Goal: Task Accomplishment & Management: Manage account settings

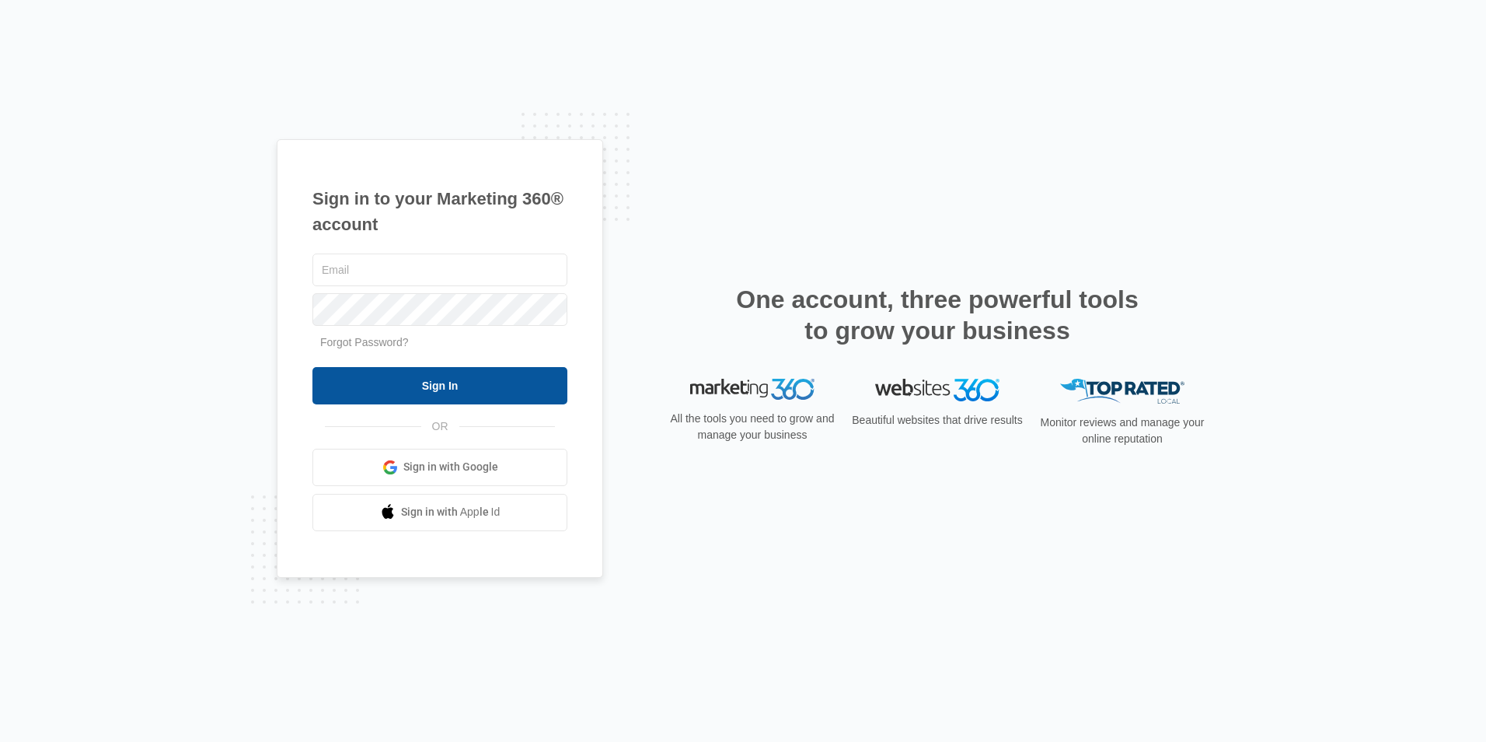
type input "[EMAIL_ADDRESS][DOMAIN_NAME]"
click at [500, 372] on input "Sign In" at bounding box center [439, 385] width 255 height 37
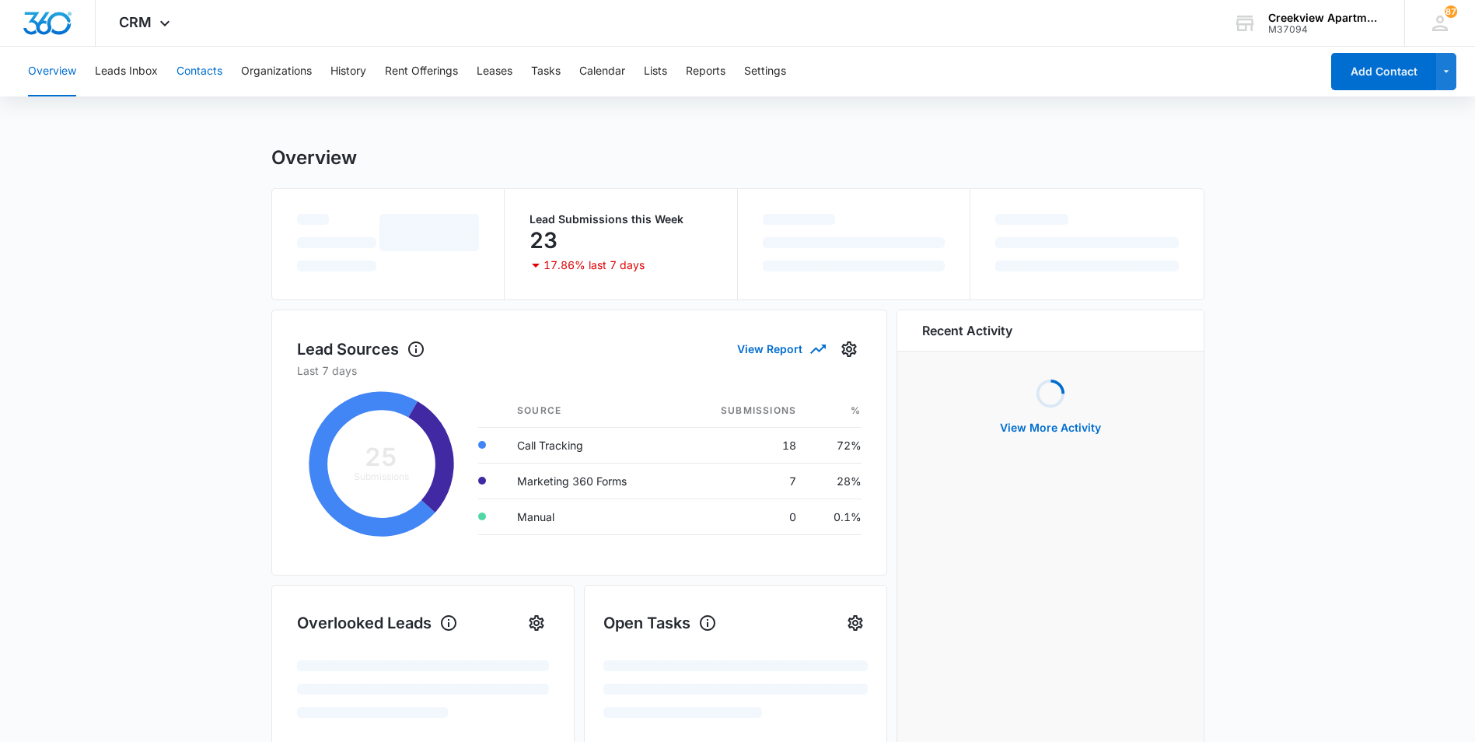
click at [201, 79] on button "Contacts" at bounding box center [199, 72] width 46 height 50
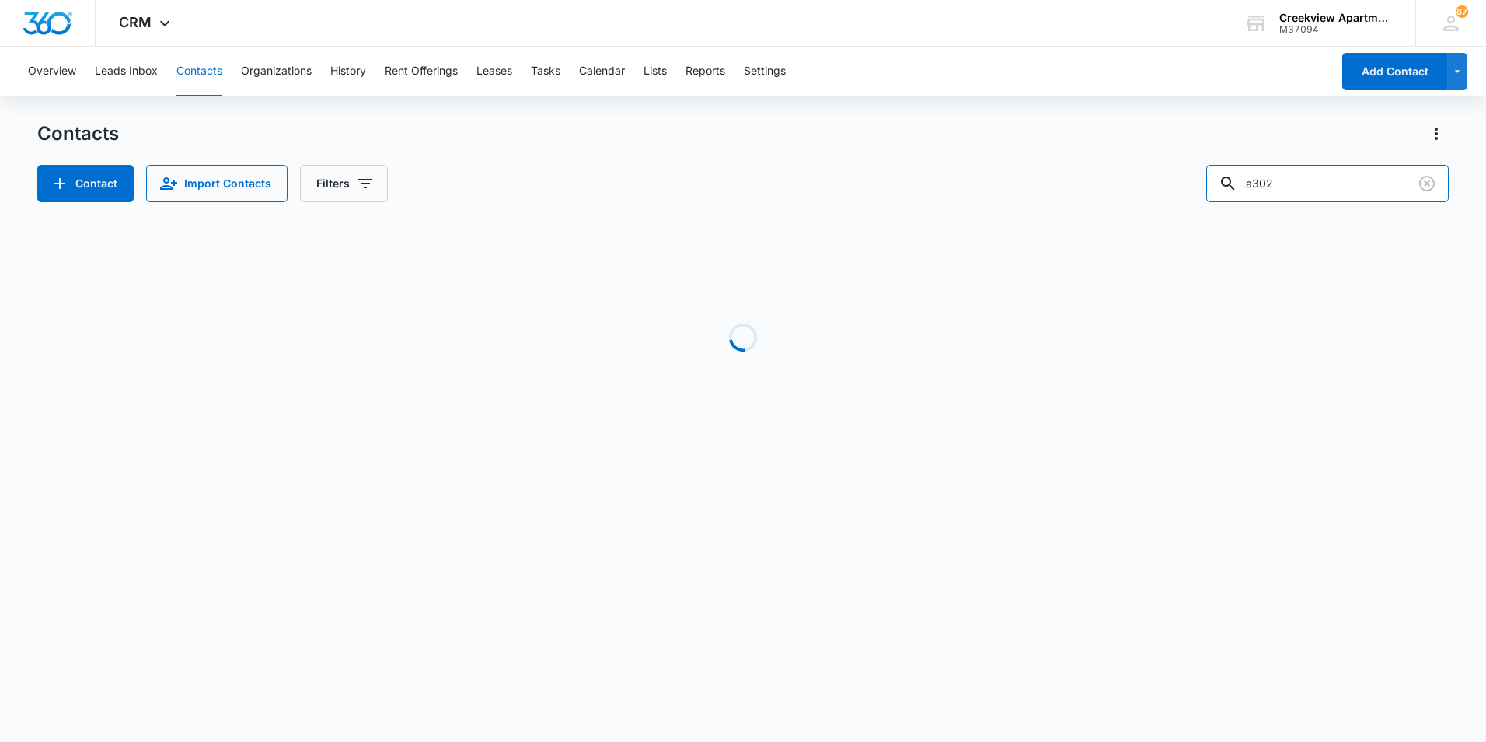
drag, startPoint x: 1298, startPoint y: 169, endPoint x: 1211, endPoint y: 173, distance: 87.1
click at [1211, 173] on div "Contact Import Contacts Filters a302" at bounding box center [743, 183] width 1412 height 37
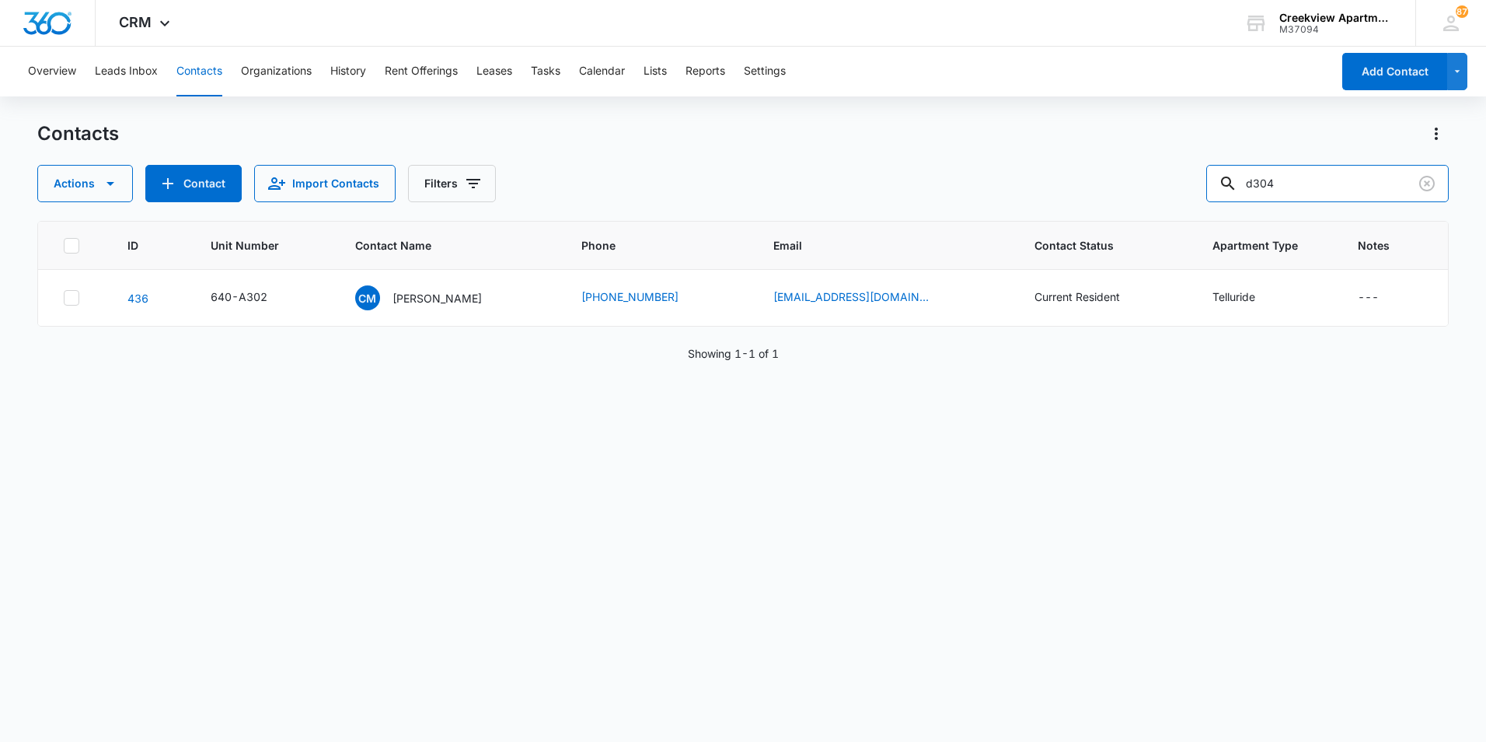
type input "d304"
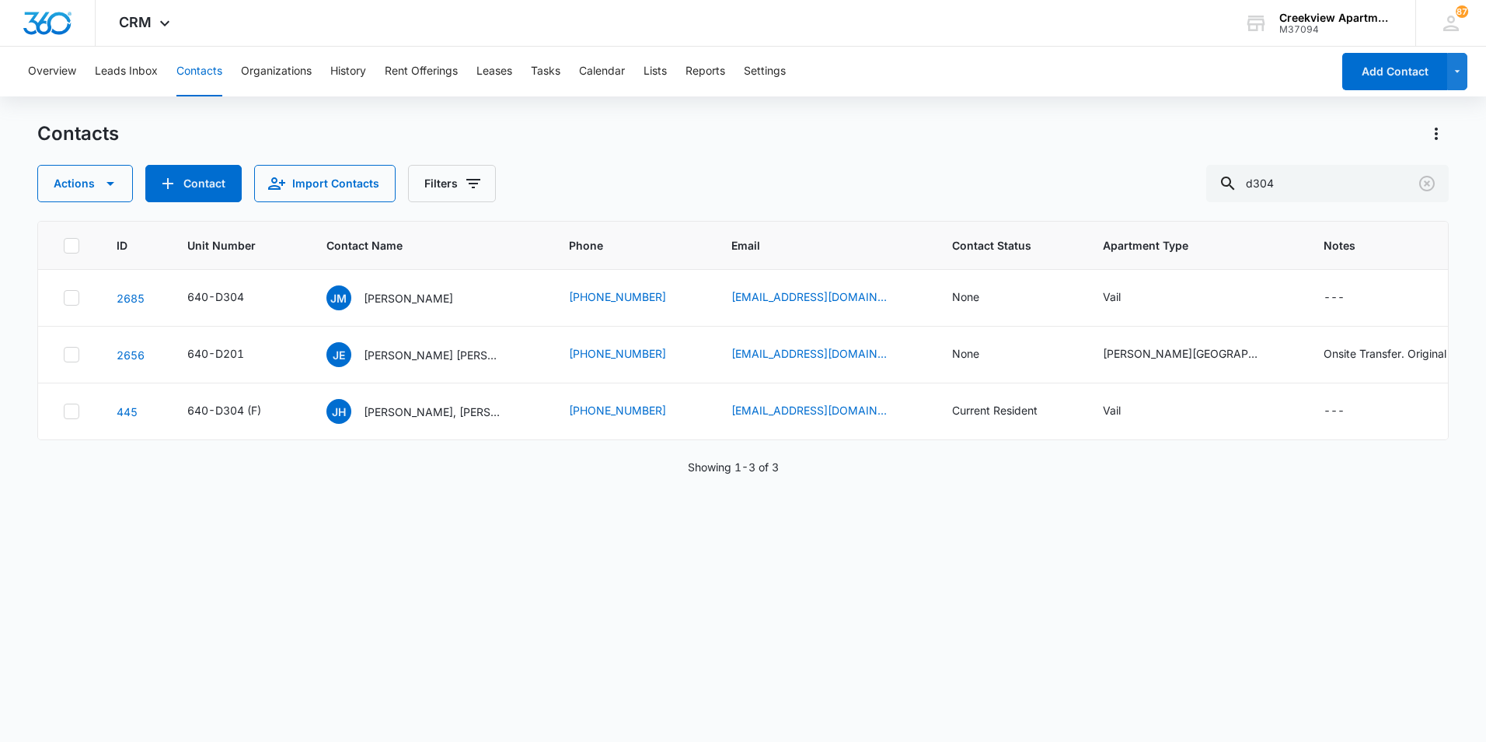
click at [603, 131] on div "Contacts" at bounding box center [743, 133] width 1412 height 25
